Goal: Transaction & Acquisition: Purchase product/service

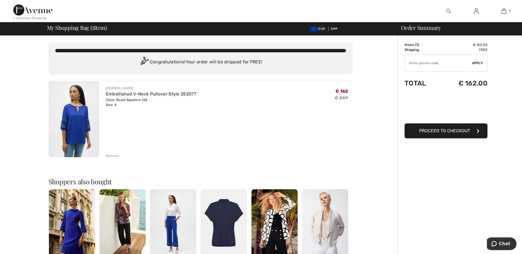
click at [435, 131] on span "Proceed to Checkout" at bounding box center [444, 130] width 51 height 5
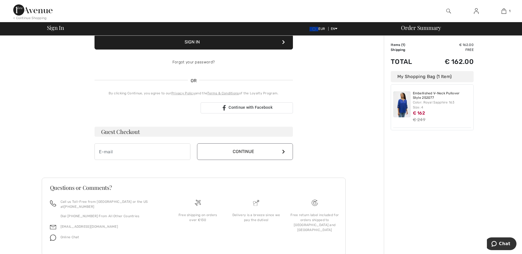
scroll to position [93, 0]
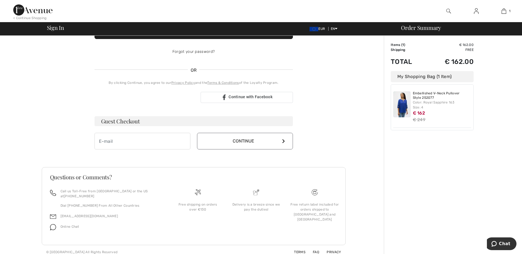
click at [333, 225] on div "Free return label included for orders shipped to Canada and USA" at bounding box center [314, 212] width 59 height 49
click at [27, 9] on img at bounding box center [32, 9] width 39 height 11
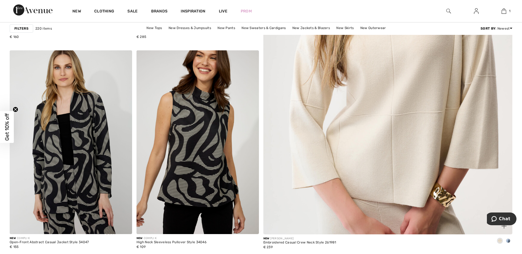
click at [373, 136] on img at bounding box center [387, 65] width 299 height 448
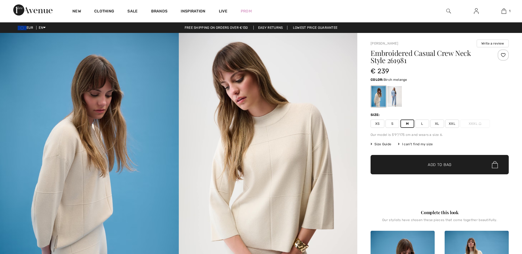
click at [415, 171] on span "✔ Added to Bag Add to Bag" at bounding box center [439, 164] width 138 height 19
checkbox input "true"
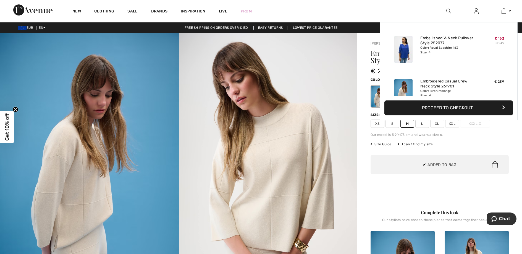
scroll to position [17, 0]
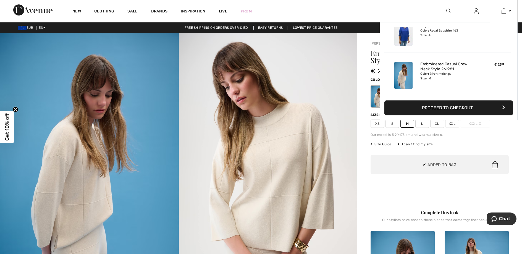
click at [443, 112] on button "Proceed to Checkout" at bounding box center [448, 107] width 128 height 15
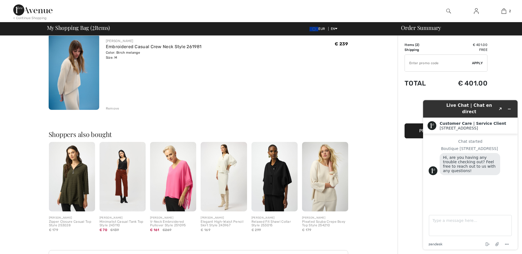
click at [423, 28] on div "Order Summary" at bounding box center [456, 28] width 124 height 6
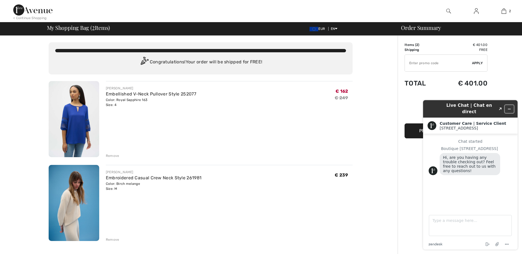
click at [508, 107] on icon "Minimize widget" at bounding box center [509, 109] width 4 height 4
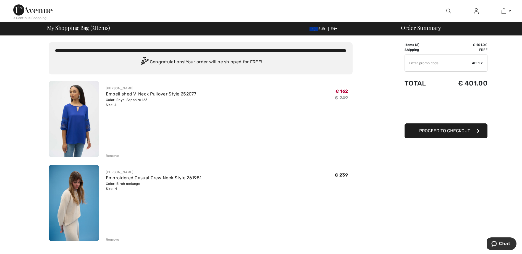
click at [428, 59] on input "TEXT" at bounding box center [438, 63] width 67 height 17
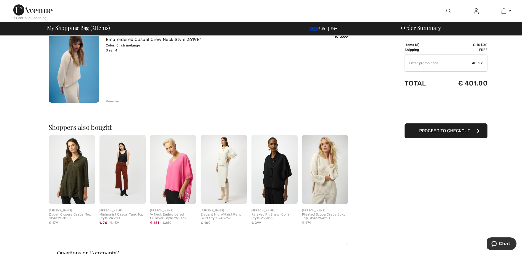
scroll to position [214, 0]
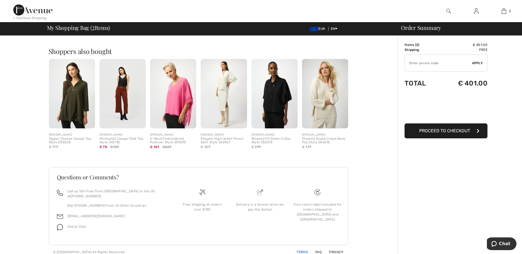
click at [302, 250] on link "Terms" at bounding box center [299, 252] width 18 height 4
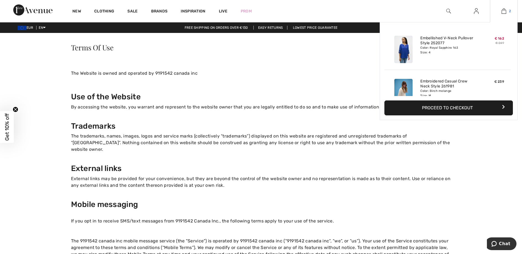
click at [505, 12] on img at bounding box center [503, 11] width 5 height 7
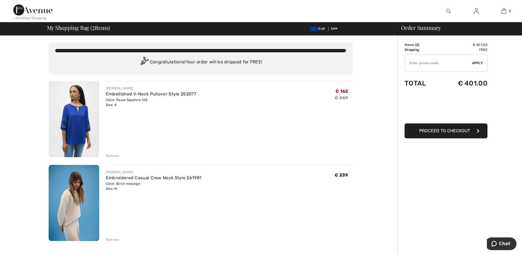
click at [111, 156] on div "Remove" at bounding box center [113, 155] width 14 height 5
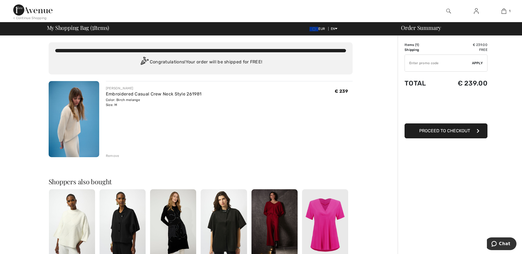
click at [111, 156] on div "Remove" at bounding box center [113, 155] width 14 height 5
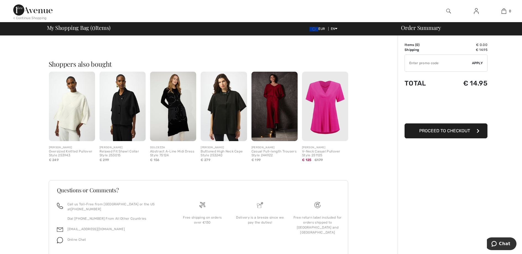
scroll to position [123, 0]
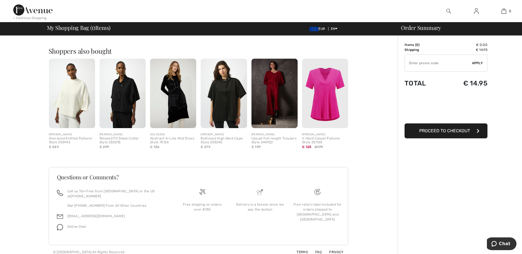
click at [75, 224] on span "Online Chat" at bounding box center [76, 226] width 19 height 4
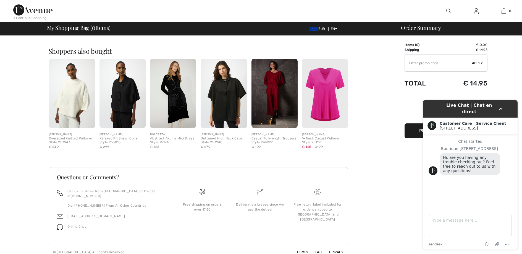
scroll to position [0, 0]
click at [385, 123] on div "You are only € 130.00 away from FREE SHIPPING! Continue Shopping > Congratulati…" at bounding box center [200, 85] width 394 height 346
click at [510, 107] on icon "Minimize widget" at bounding box center [509, 109] width 4 height 4
